Goal: Task Accomplishment & Management: Complete application form

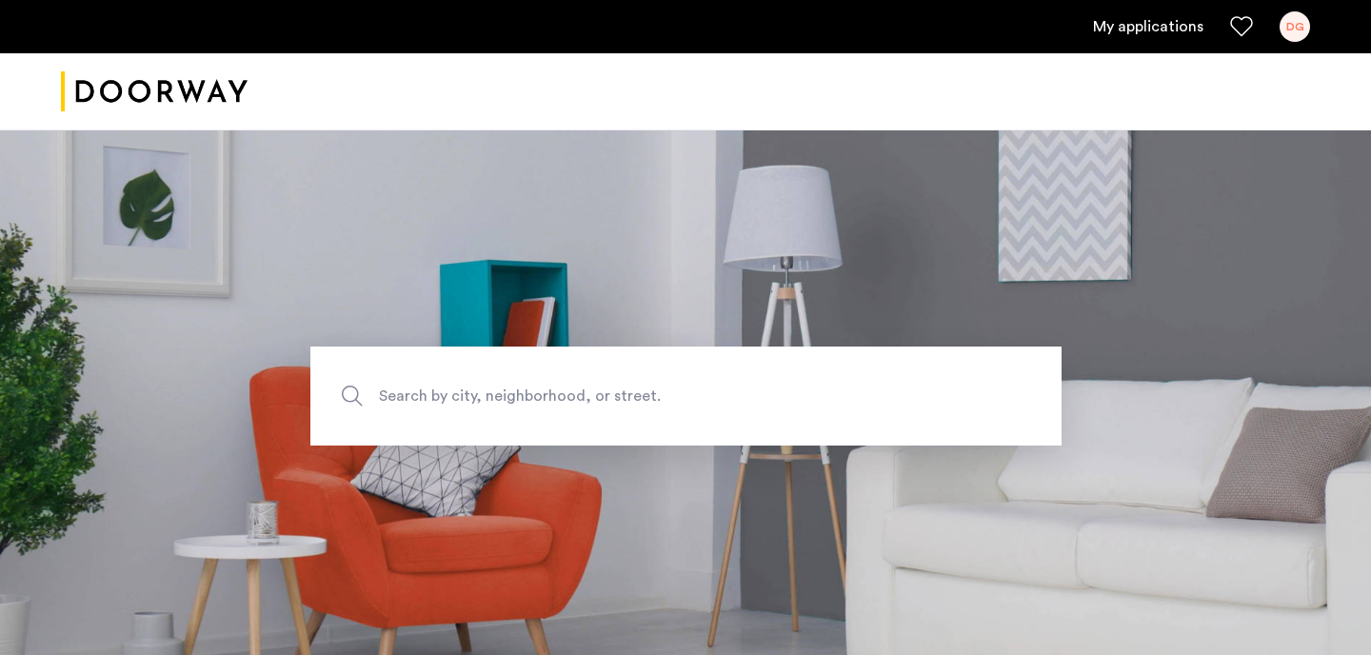
click at [1167, 33] on link "My applications" at bounding box center [1148, 26] width 110 height 23
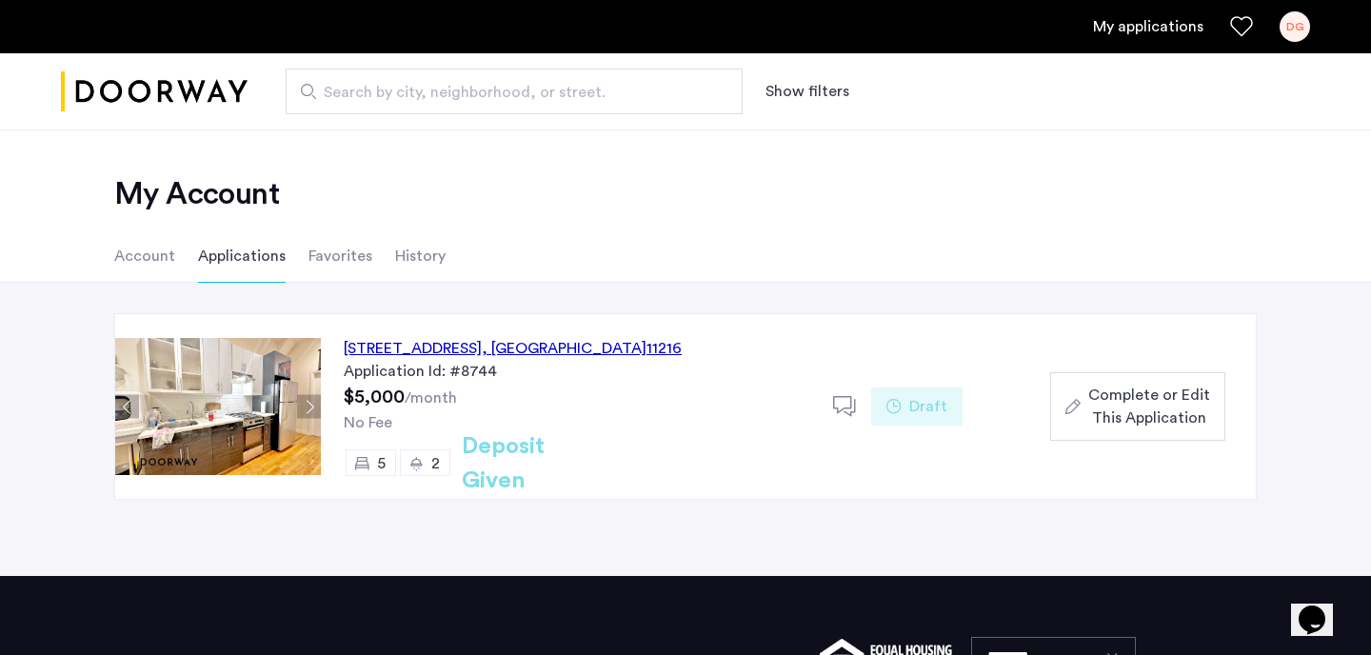
click at [1144, 400] on span "Complete or Edit This Application" at bounding box center [1149, 407] width 122 height 46
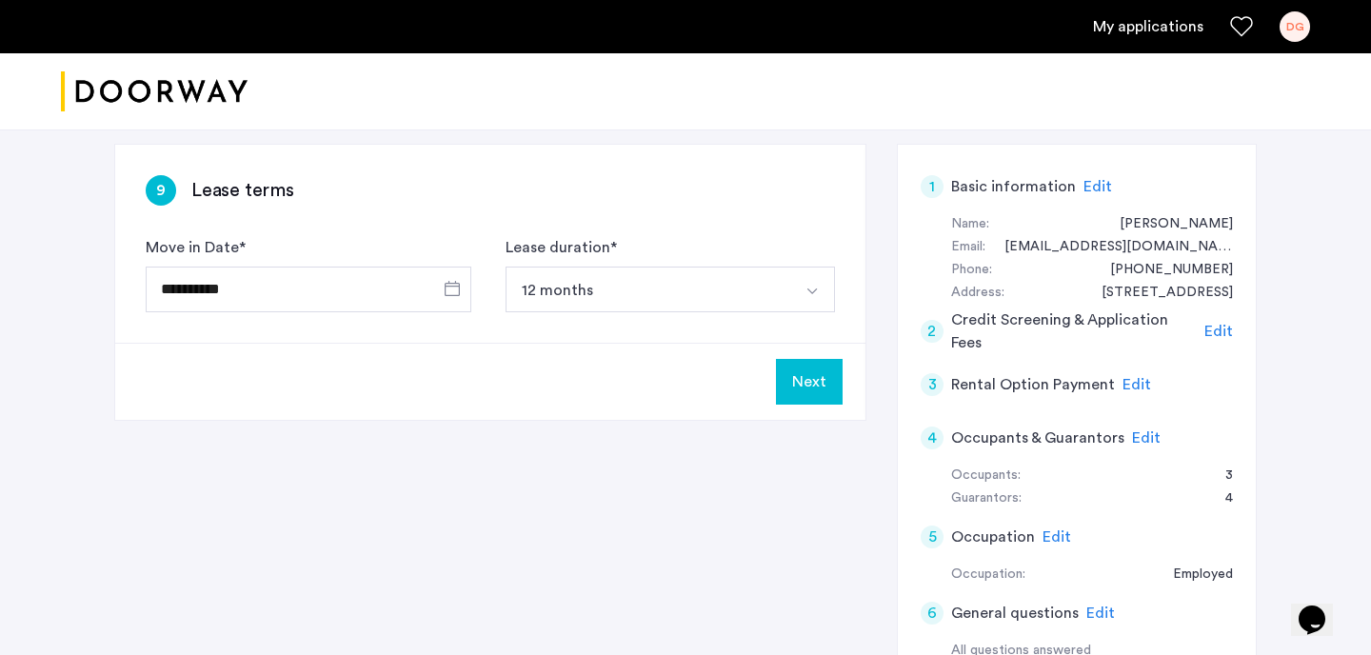
scroll to position [116, 0]
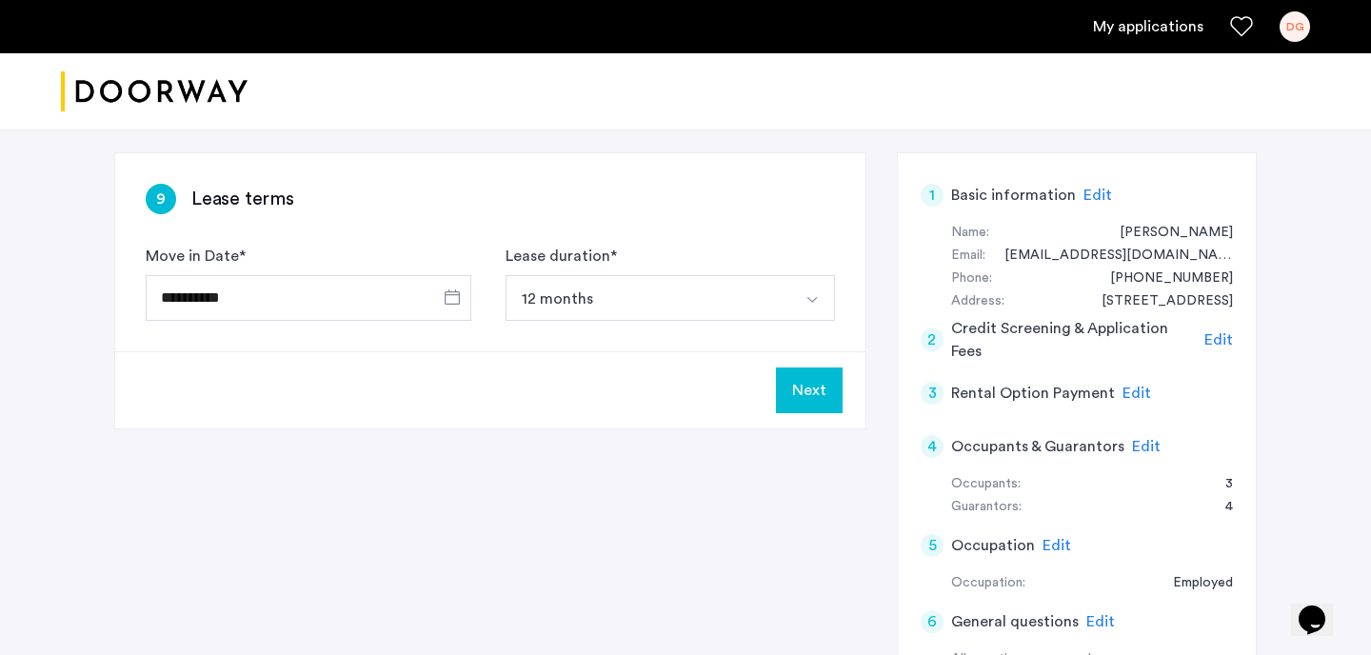
click at [1138, 445] on span "Edit" at bounding box center [1146, 446] width 29 height 15
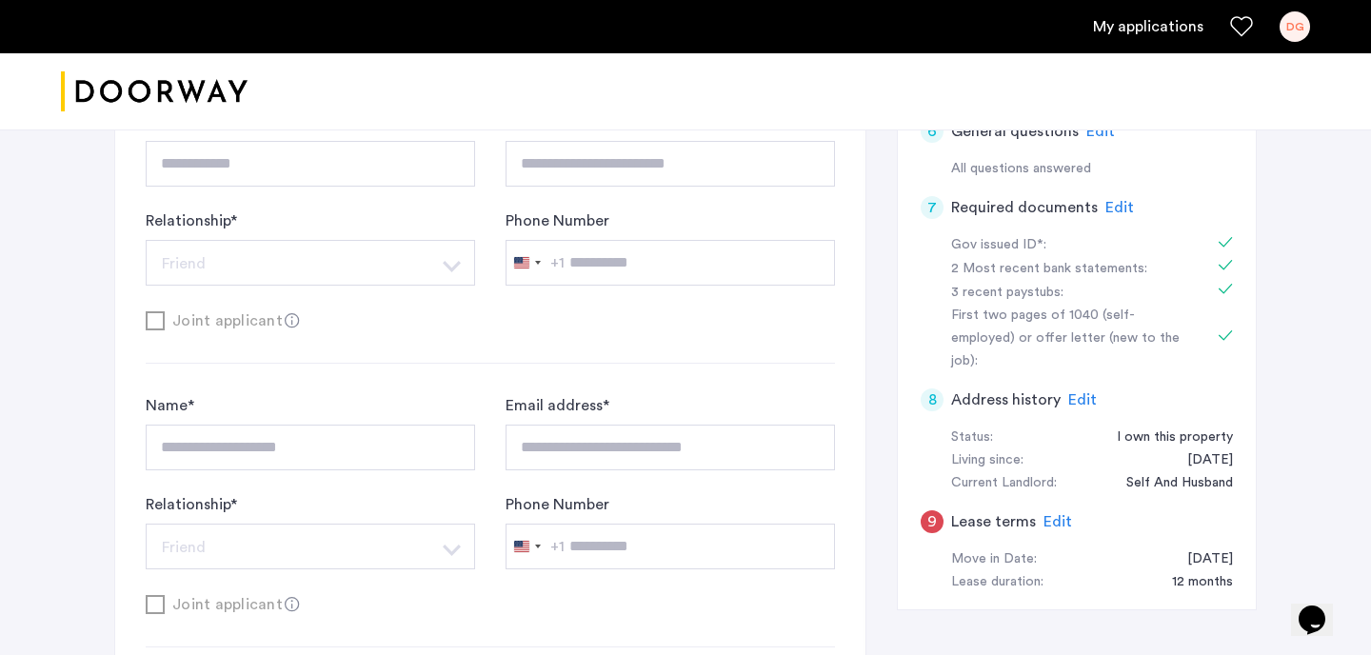
scroll to position [613, 0]
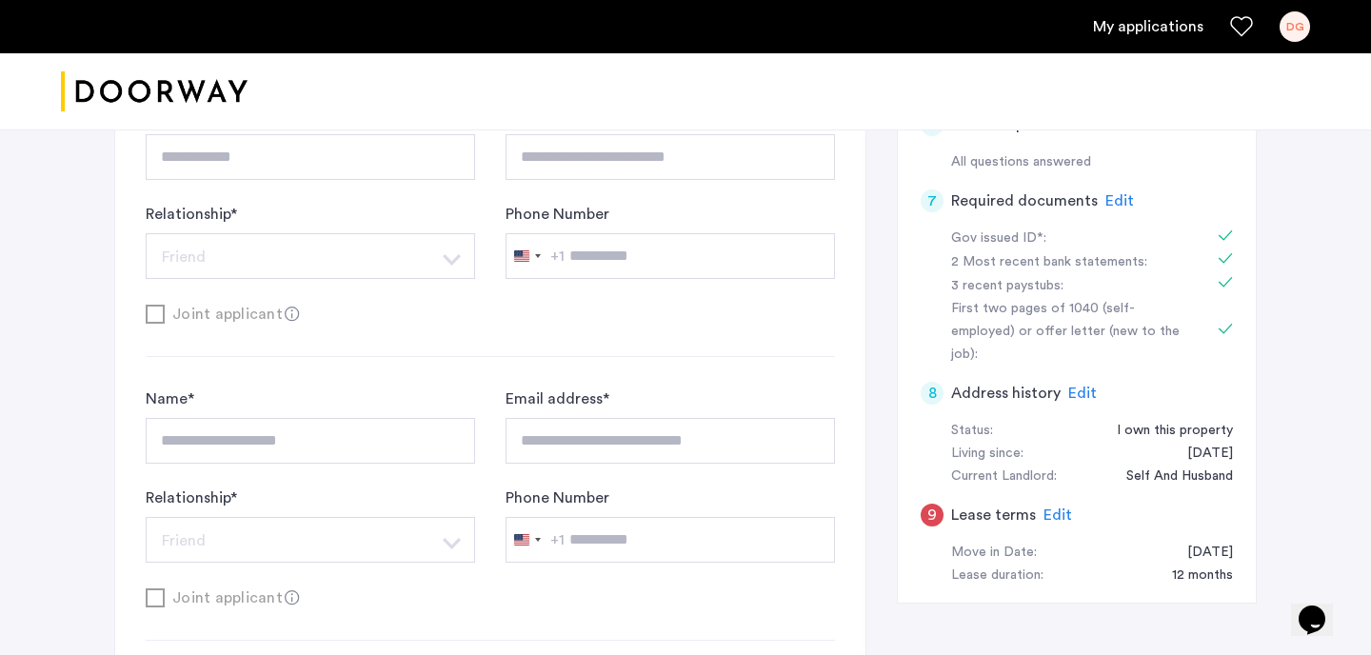
click at [1060, 507] on span "Edit" at bounding box center [1057, 514] width 29 height 15
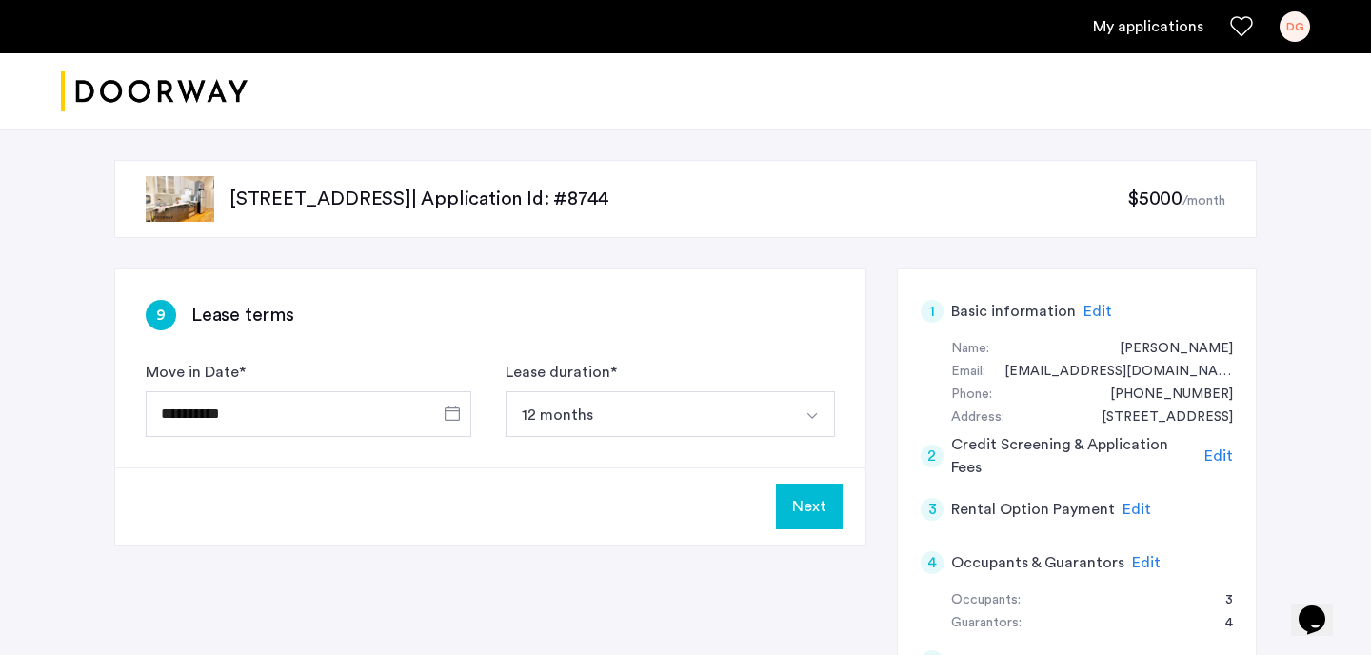
scroll to position [0, 0]
click at [314, 413] on input "**********" at bounding box center [309, 414] width 326 height 46
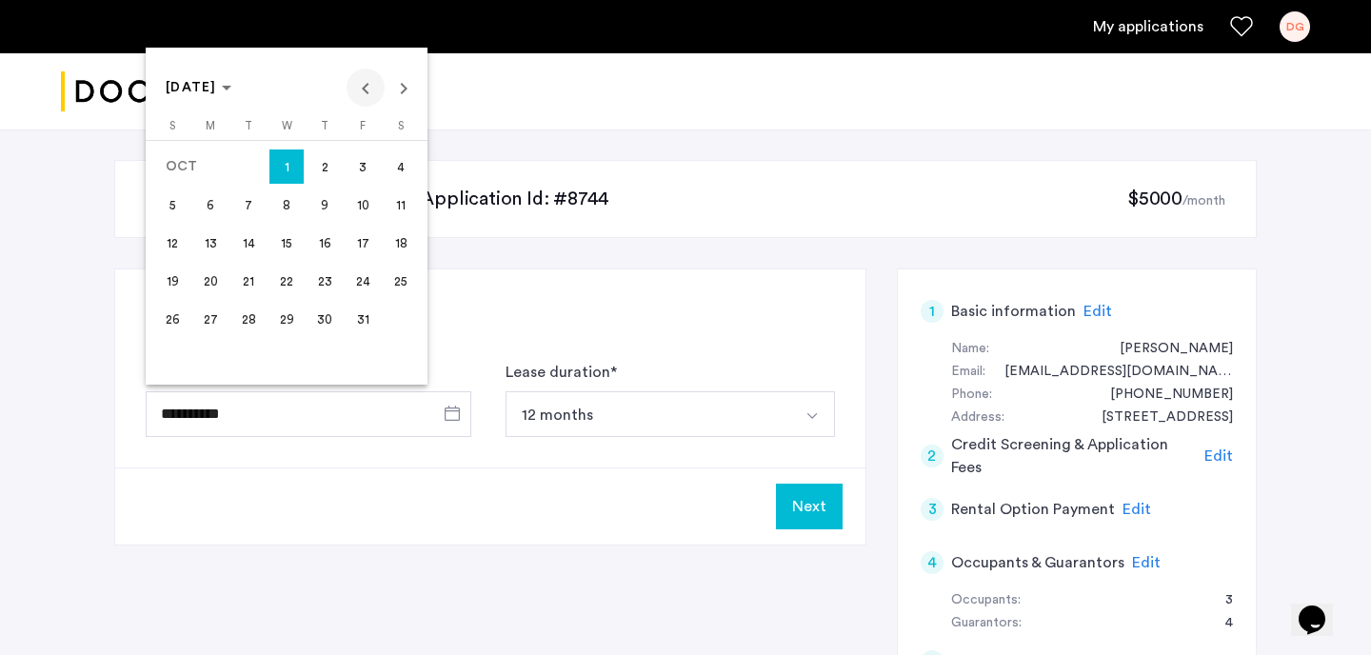
click at [366, 89] on span "Previous month" at bounding box center [365, 88] width 38 height 38
click at [208, 279] on span "15" at bounding box center [210, 281] width 34 height 34
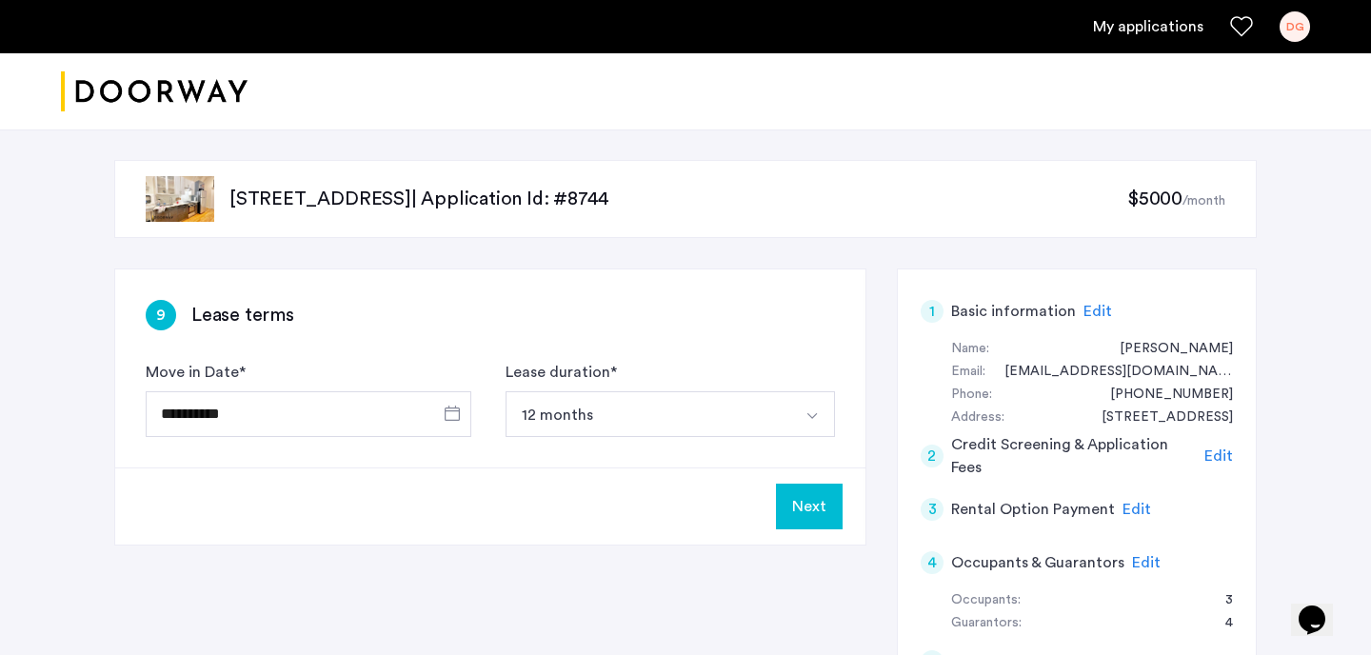
type input "**********"
click at [814, 500] on button "Next" at bounding box center [809, 506] width 67 height 46
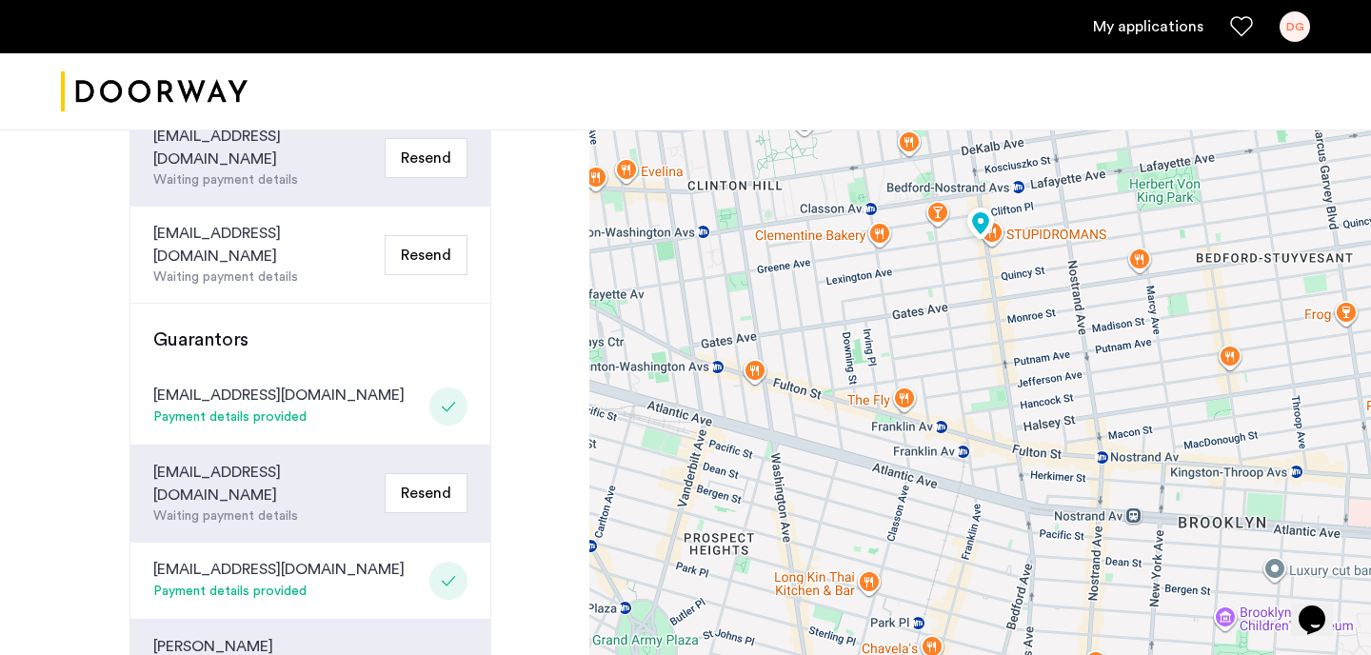
scroll to position [615, 0]
click at [439, 389] on div at bounding box center [448, 408] width 38 height 38
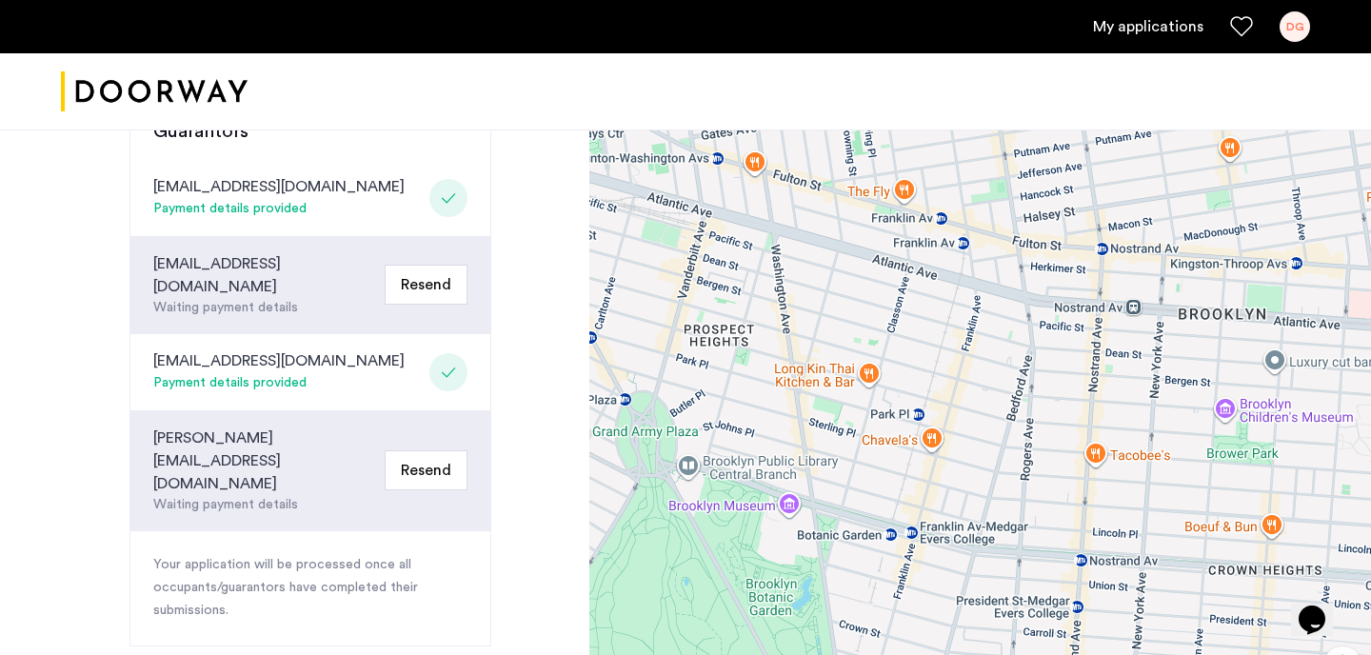
scroll to position [828, 0]
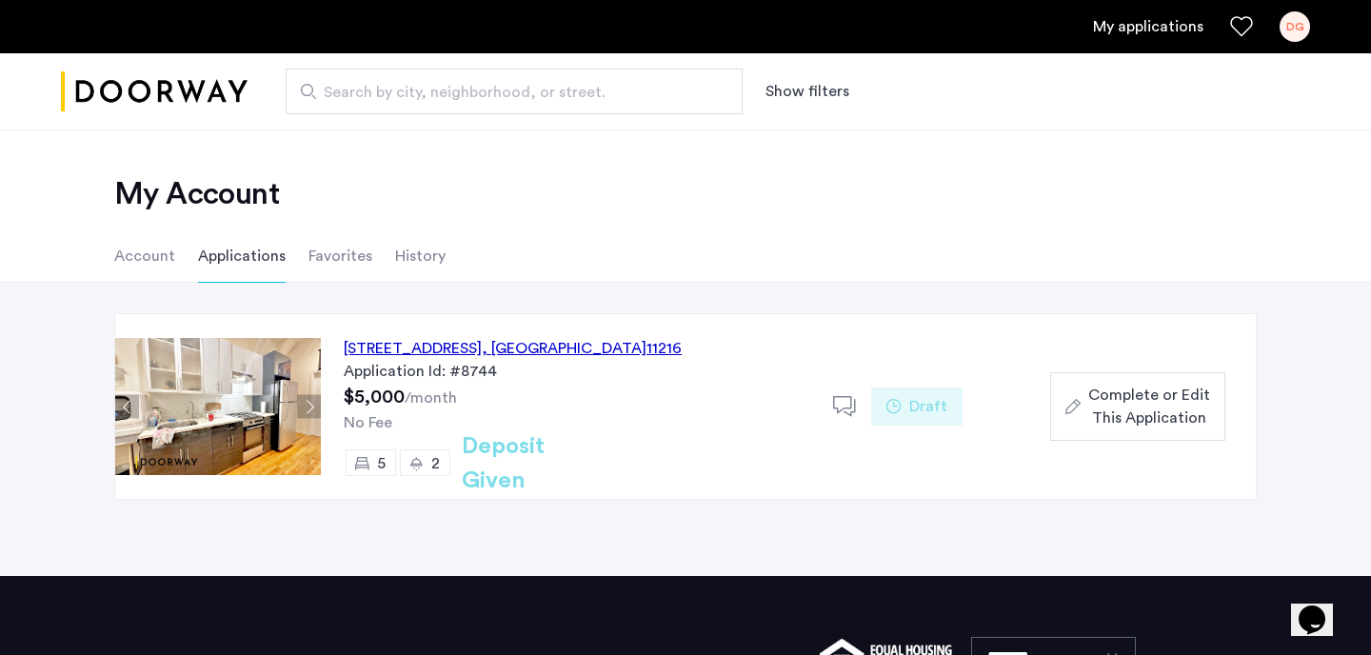
click at [1142, 408] on span "Complete or Edit This Application" at bounding box center [1149, 407] width 122 height 46
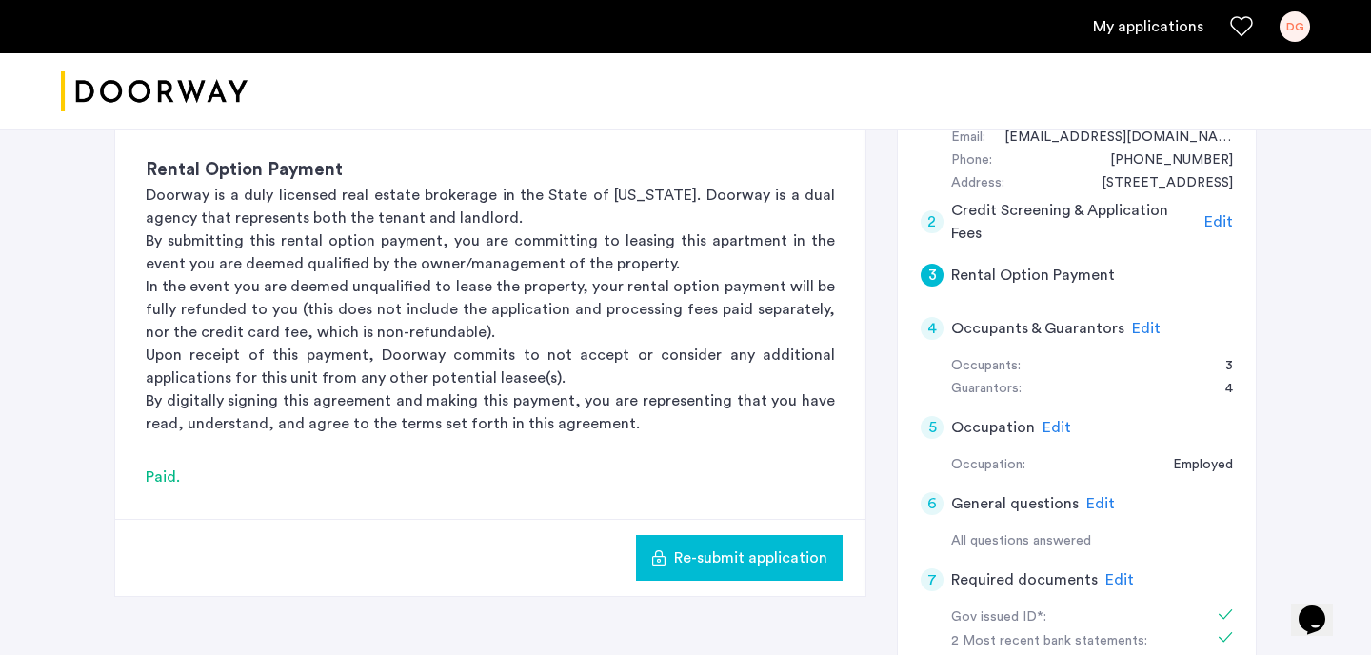
scroll to position [218, 0]
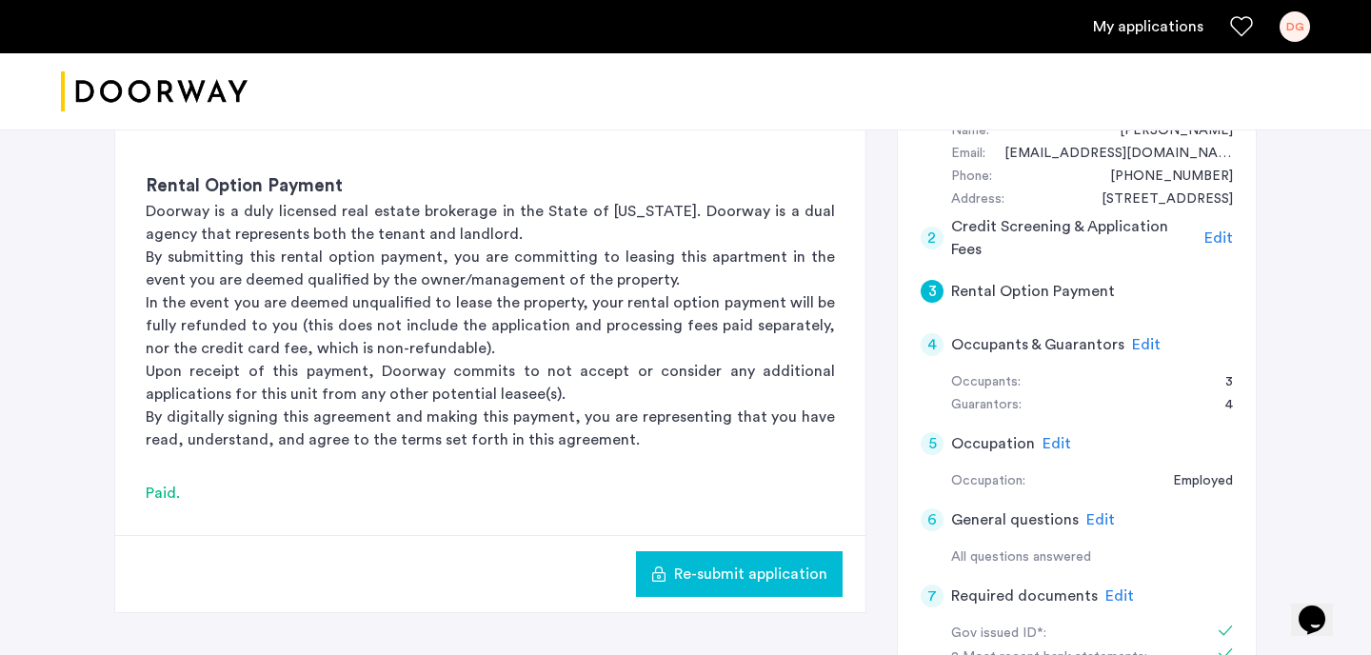
click at [1059, 442] on span "Edit" at bounding box center [1056, 443] width 29 height 15
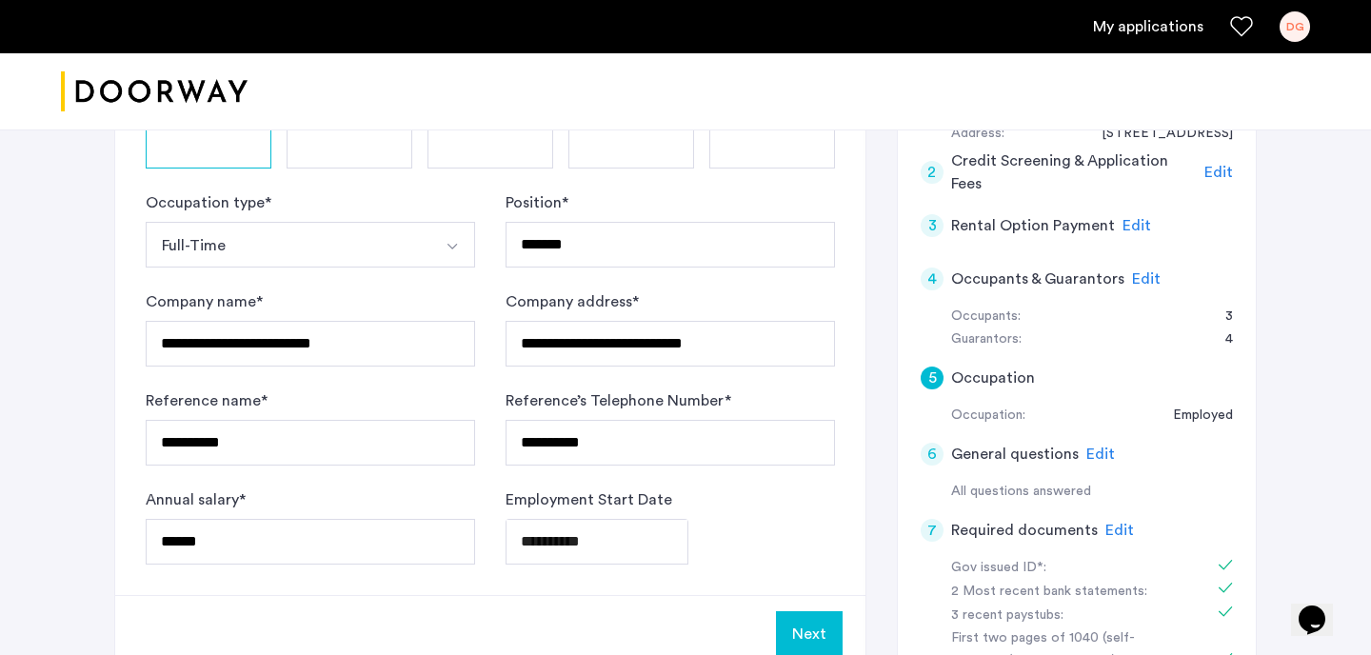
scroll to position [283, 0]
click at [804, 633] on button "Next" at bounding box center [809, 635] width 67 height 46
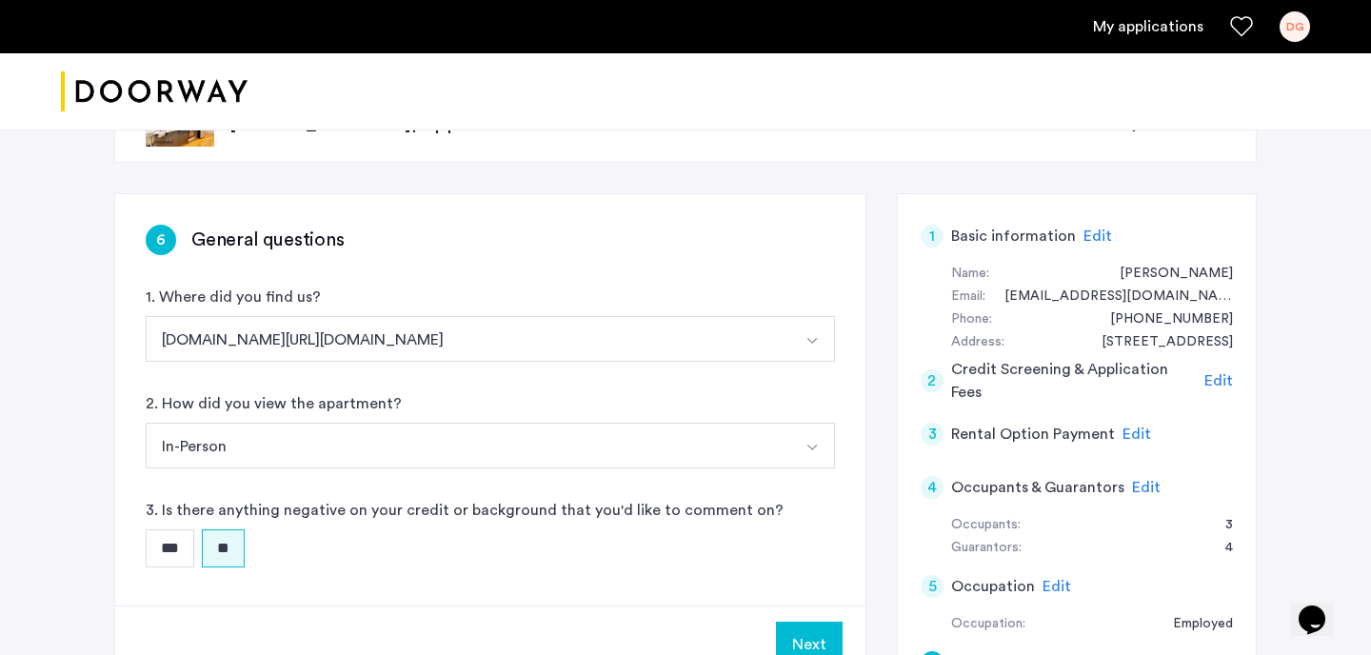
scroll to position [76, 0]
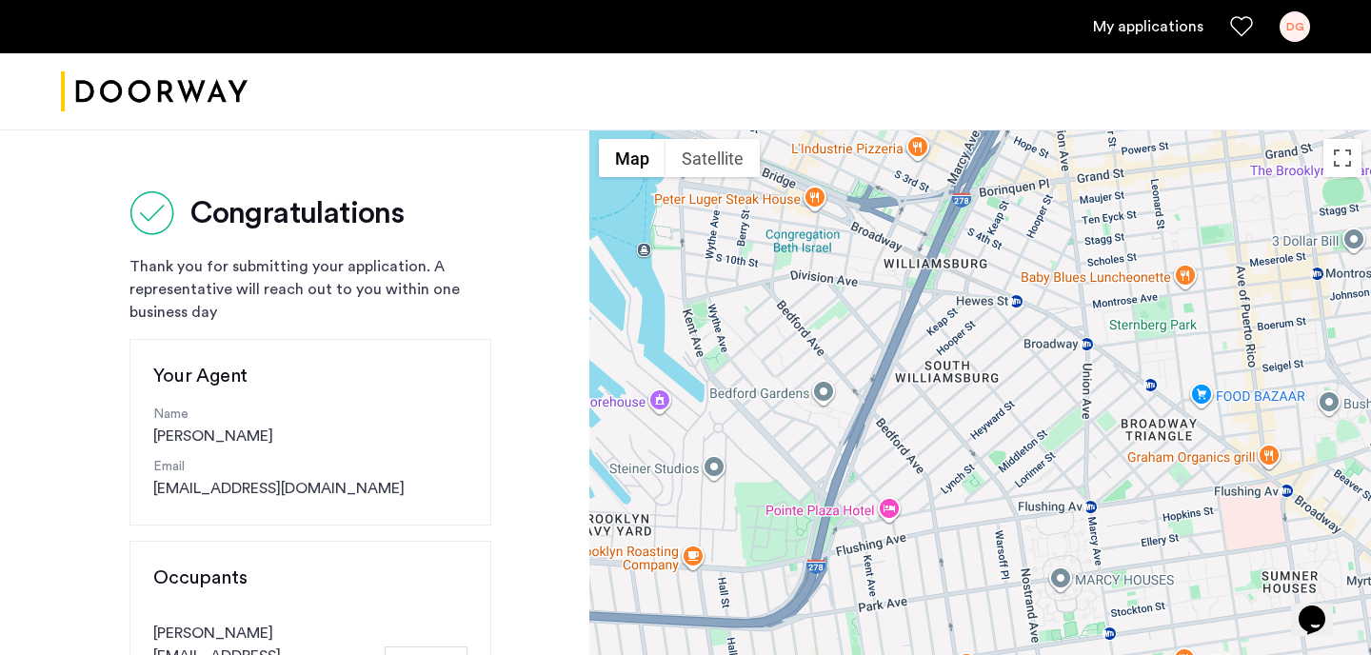
click at [1166, 31] on link "My applications" at bounding box center [1148, 26] width 110 height 23
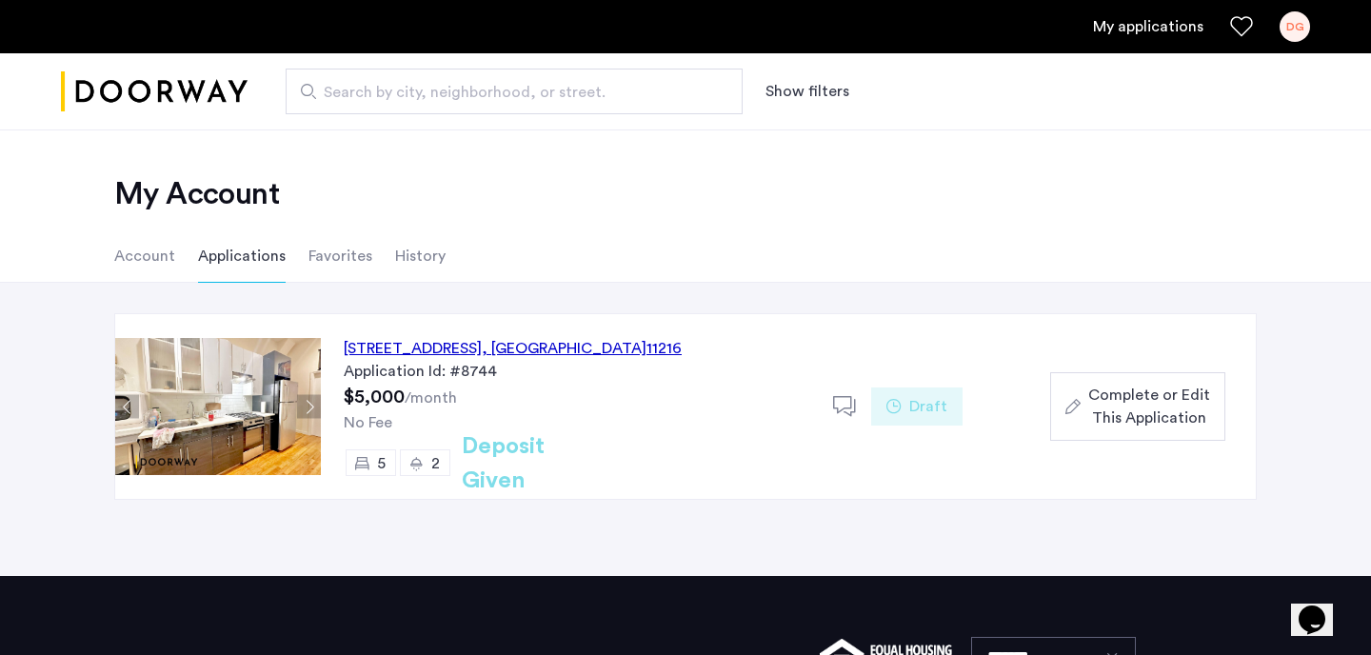
click at [924, 399] on span "Draft" at bounding box center [928, 406] width 38 height 23
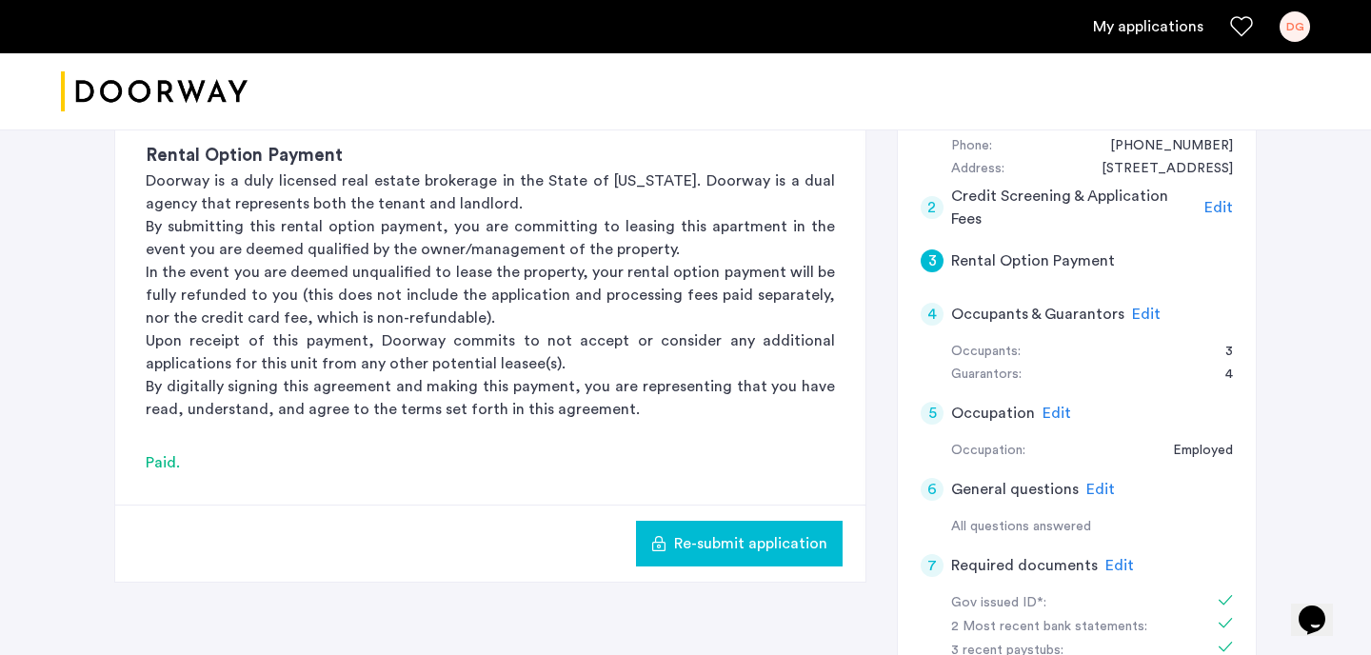
scroll to position [240, 0]
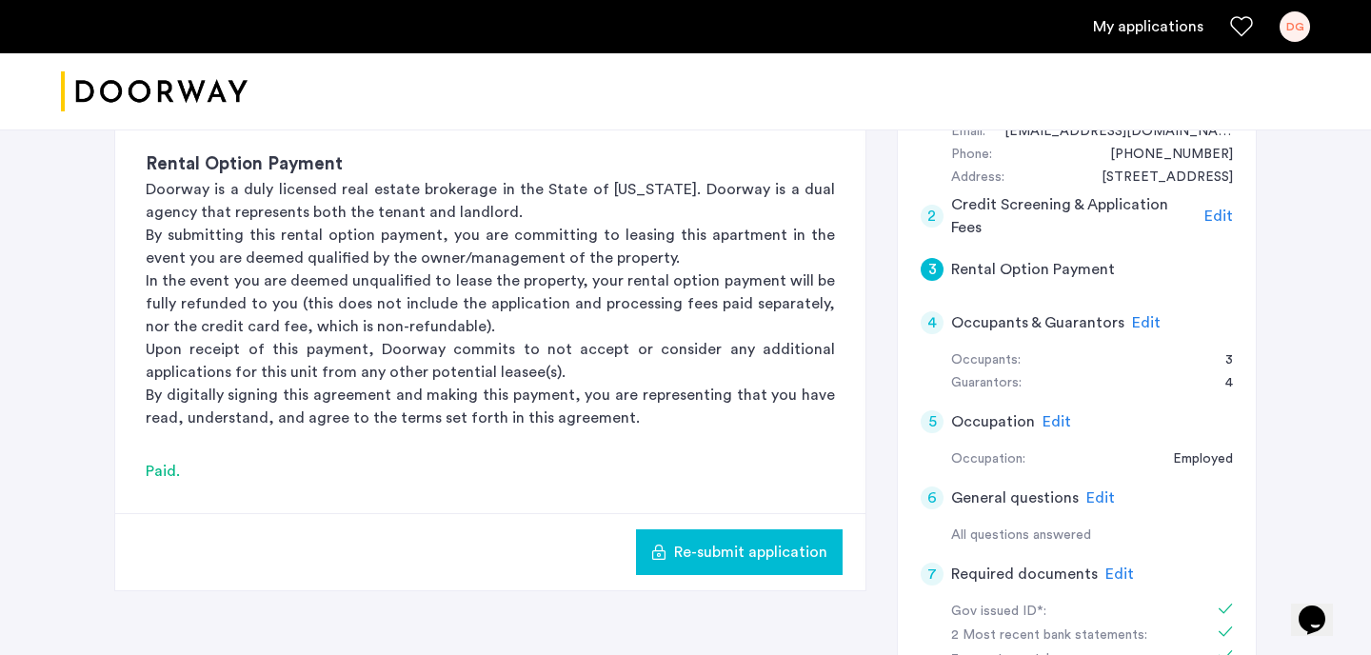
click at [743, 550] on span "Re-submit application" at bounding box center [750, 552] width 153 height 23
